Goal: Book appointment/travel/reservation

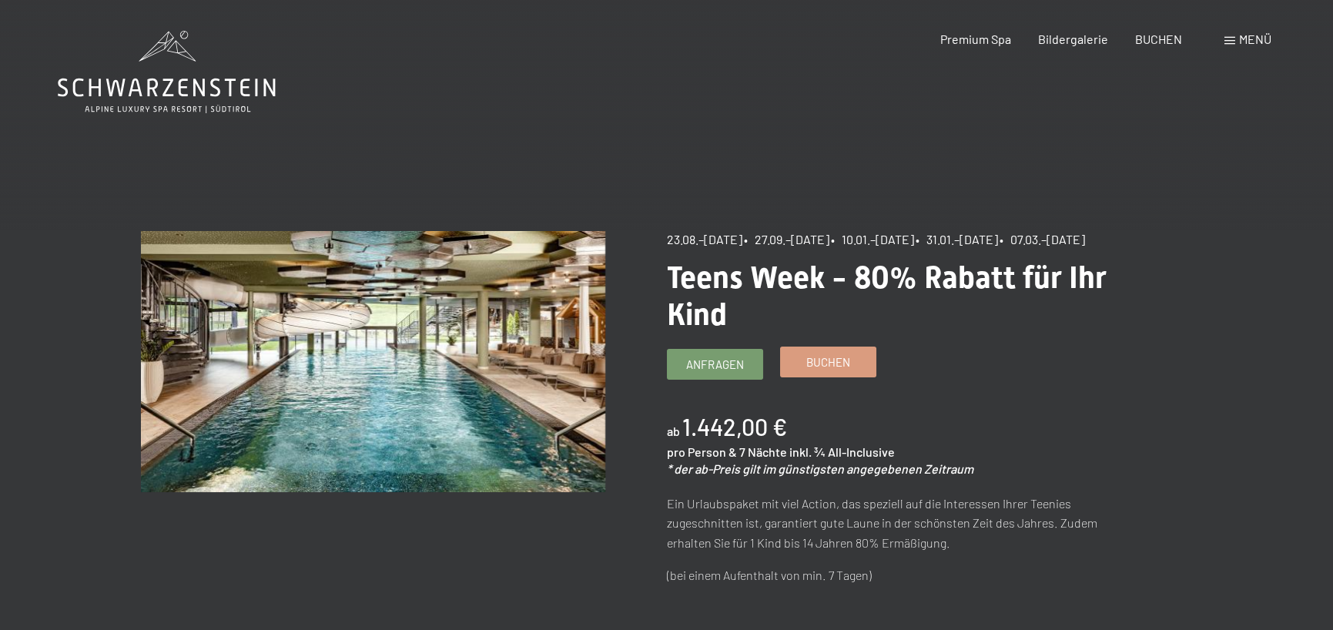
click at [801, 377] on link "Buchen" at bounding box center [828, 361] width 95 height 29
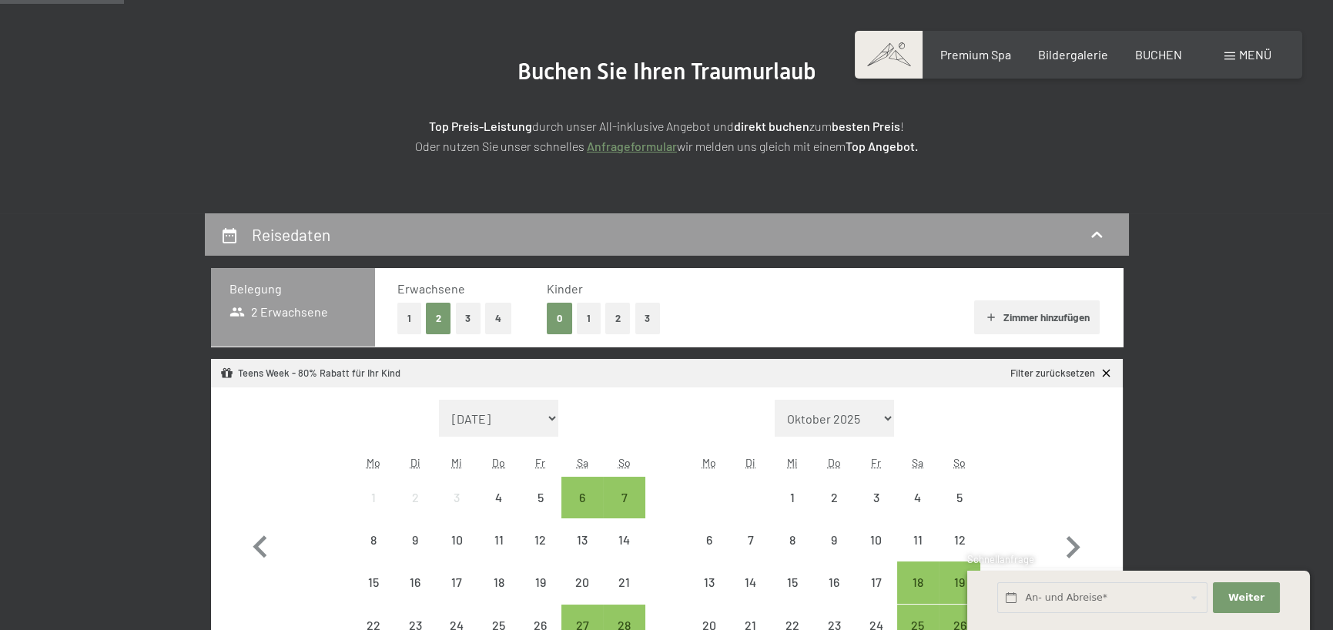
scroll to position [231, 0]
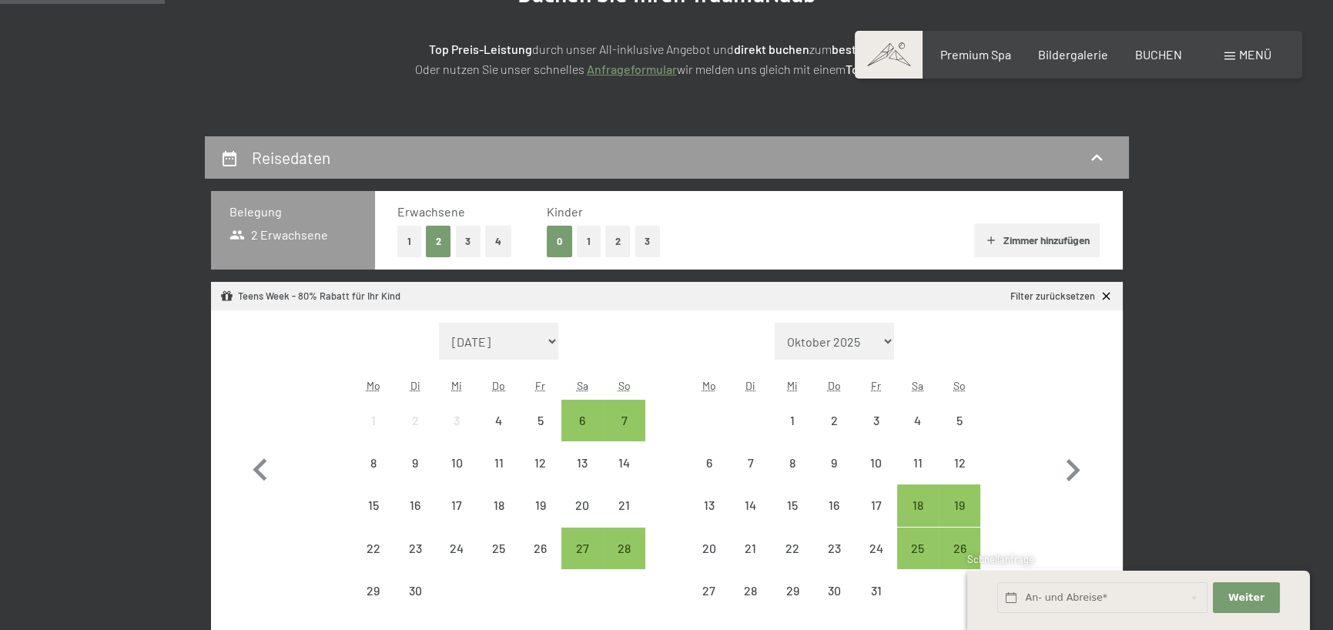
click at [618, 252] on button "2" at bounding box center [617, 242] width 25 height 32
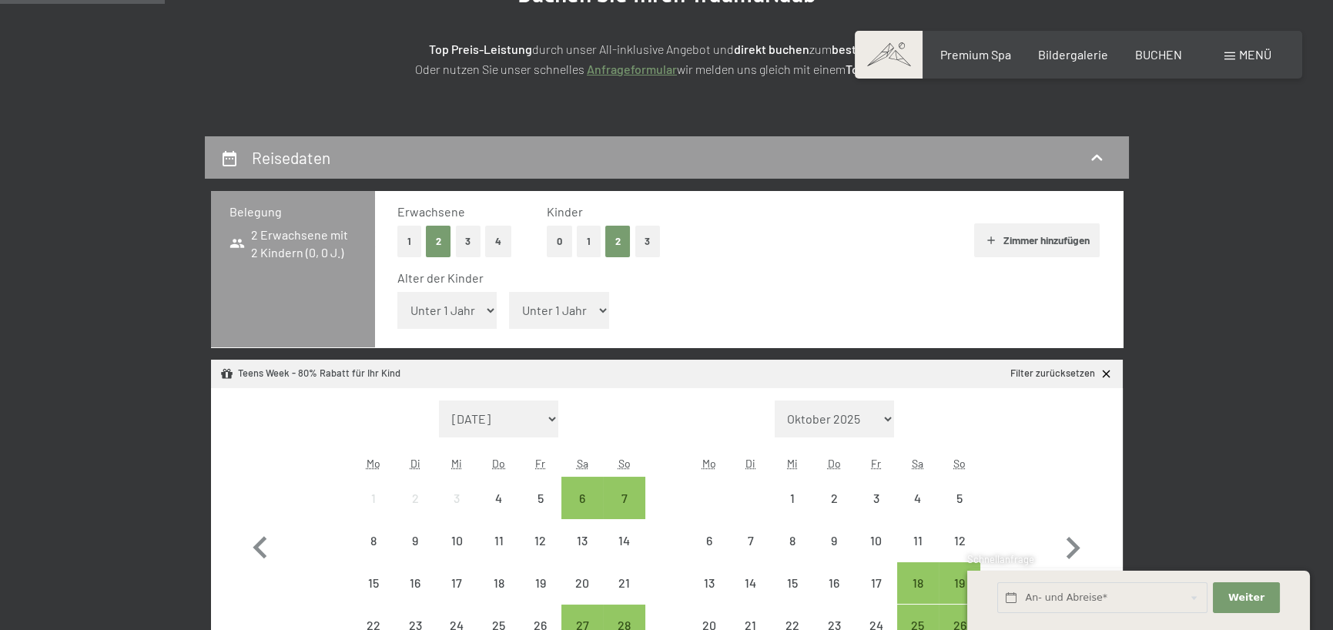
click at [488, 317] on select "Unter 1 Jahr 1 Jahr 2 Jahre 3 Jahre 4 Jahre 5 Jahre 6 Jahre 7 Jahre 8 Jahre 9 J…" at bounding box center [447, 310] width 100 height 37
select select "17"
click at [397, 292] on select "Unter 1 Jahr 1 Jahr 2 Jahre 3 Jahre 4 Jahre 5 Jahre 6 Jahre 7 Jahre 8 Jahre 9 J…" at bounding box center [447, 310] width 100 height 37
click at [585, 320] on select "Unter 1 Jahr 1 Jahr 2 Jahre 3 Jahre 4 Jahre 5 Jahre 6 Jahre 7 Jahre 8 Jahre 9 J…" at bounding box center [559, 310] width 100 height 37
select select "14"
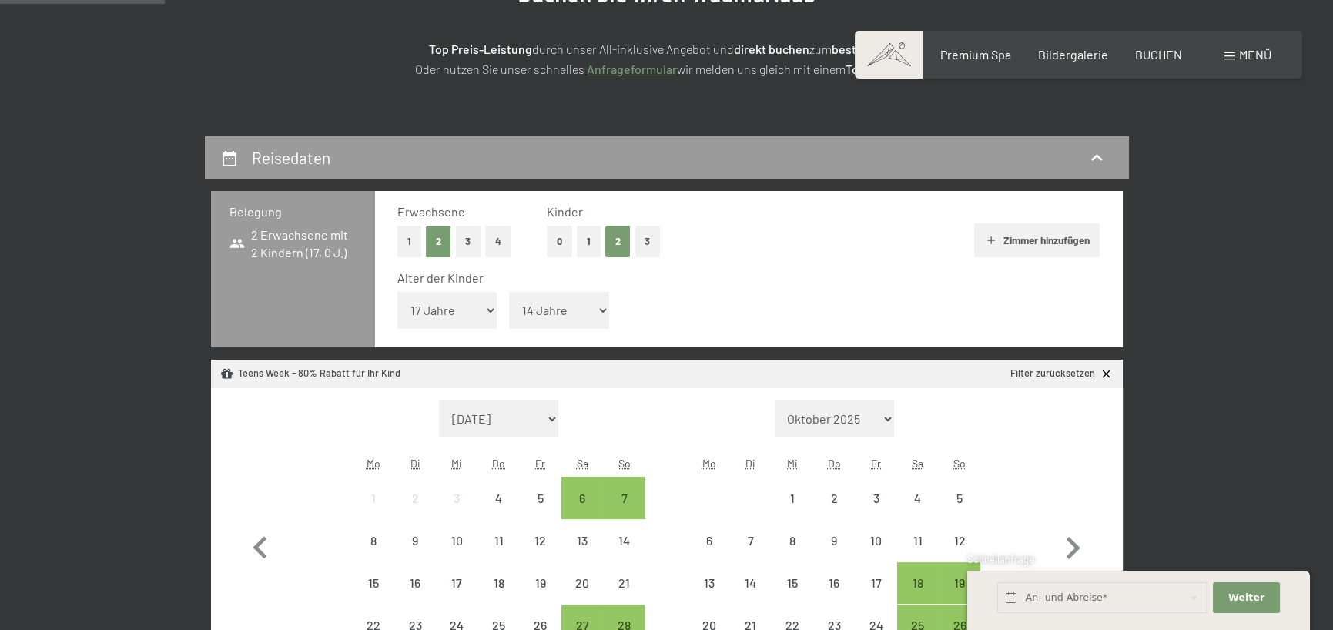
click at [509, 292] on select "Unter 1 Jahr 1 Jahr 2 Jahre 3 Jahre 4 Jahre 5 Jahre 6 Jahre 7 Jahre 8 Jahre 9 J…" at bounding box center [559, 310] width 100 height 37
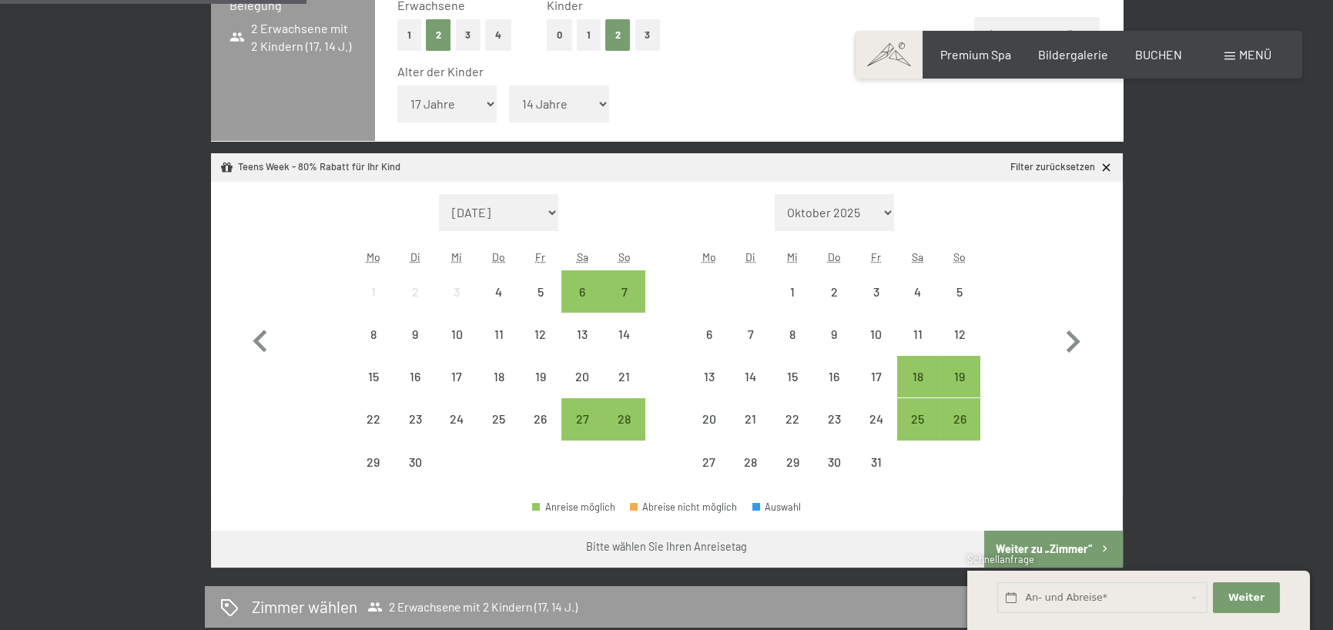
scroll to position [462, 0]
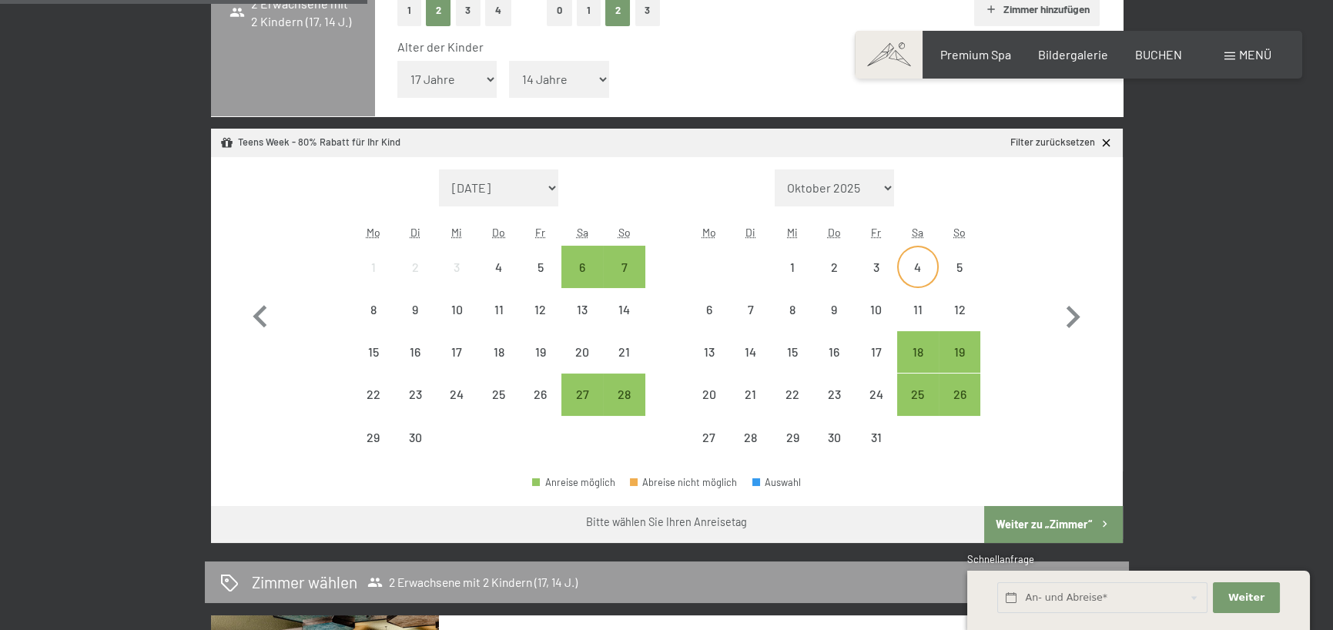
click at [908, 261] on div "4" at bounding box center [918, 280] width 39 height 39
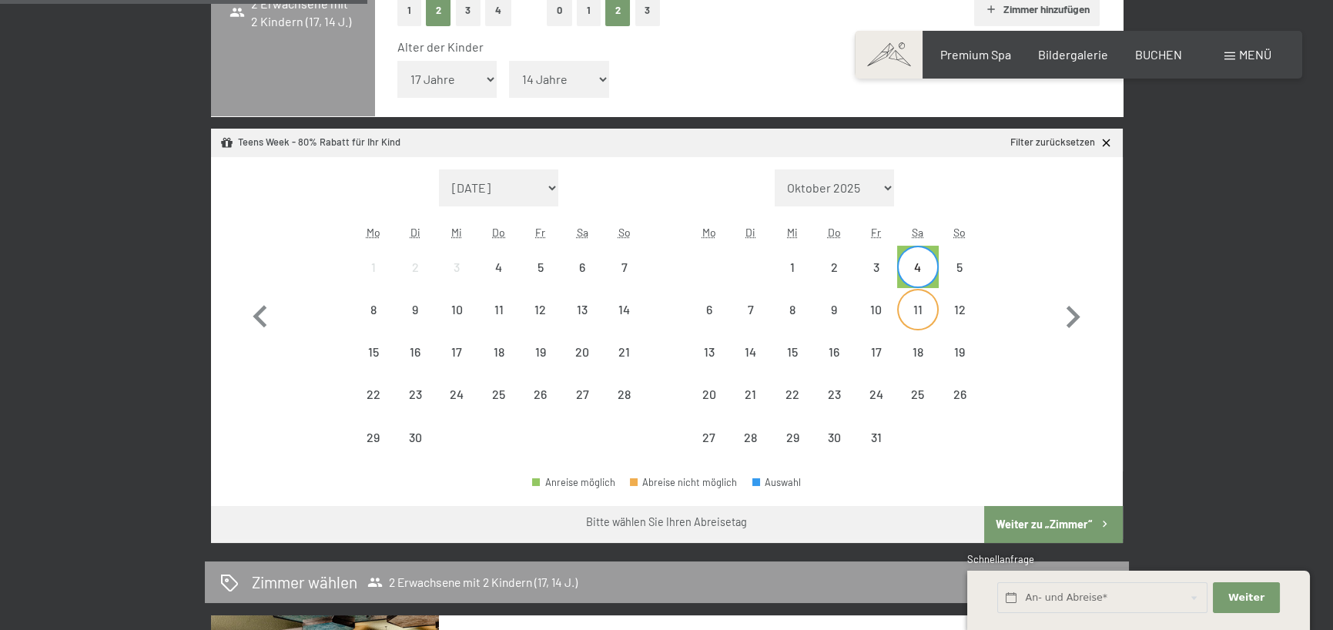
click at [919, 315] on div "11" at bounding box center [918, 322] width 39 height 39
